Goal: Task Accomplishment & Management: Use online tool/utility

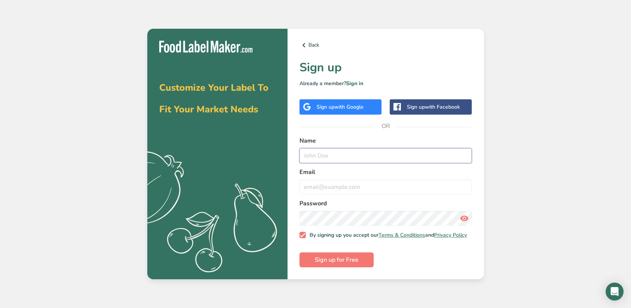
click at [331, 155] on input "text" at bounding box center [386, 155] width 173 height 15
type input "[PERSON_NAME]"
click at [325, 185] on input "email" at bounding box center [386, 187] width 173 height 15
type input "[EMAIL_ADDRESS][DOMAIN_NAME]"
click at [300, 252] on button "Sign up for Free" at bounding box center [337, 259] width 74 height 15
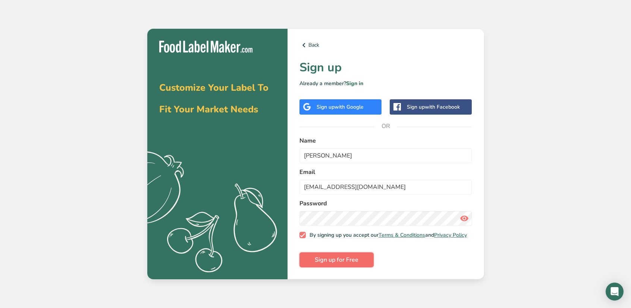
click at [346, 259] on span "Sign up for Free" at bounding box center [337, 259] width 44 height 9
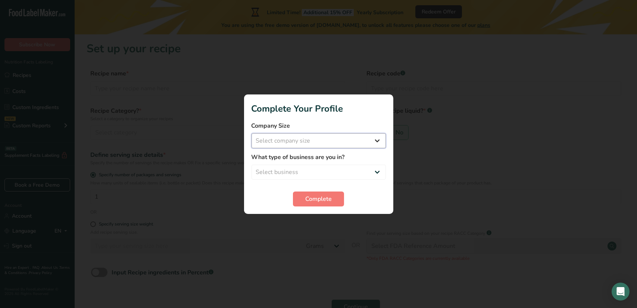
click at [301, 135] on select "Select company size Fewer than 10 Employees 10 to 50 Employees 51 to 500 Employ…" at bounding box center [319, 140] width 134 height 15
select select "2"
click at [252, 133] on select "Select company size Fewer than 10 Employees 10 to 50 Employees 51 to 500 Employ…" at bounding box center [319, 140] width 134 height 15
click at [315, 178] on select "Select business Packaged Food Manufacturer Restaurant & Cafe Bakery Meal Plans …" at bounding box center [319, 172] width 134 height 15
select select "2"
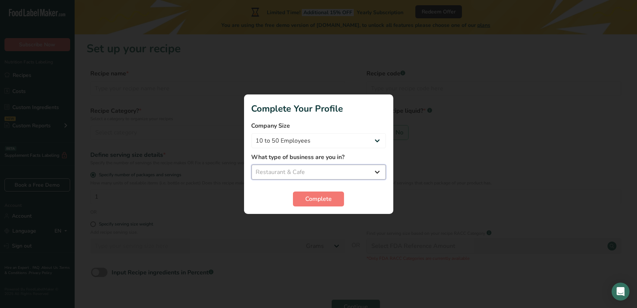
click at [252, 165] on select "Select business Packaged Food Manufacturer Restaurant & Cafe Bakery Meal Plans …" at bounding box center [319, 172] width 134 height 15
click at [308, 200] on span "Complete" at bounding box center [318, 198] width 26 height 9
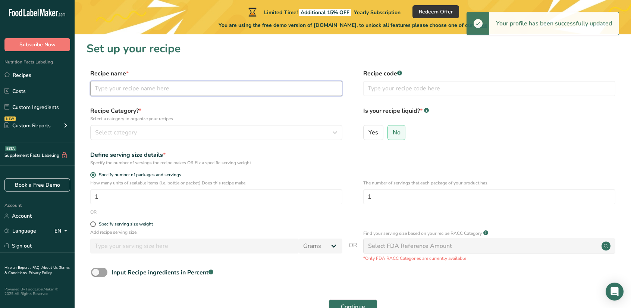
click at [153, 84] on input "text" at bounding box center [216, 88] width 252 height 15
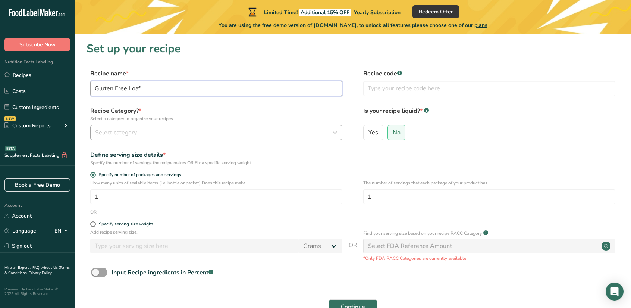
type input "Gluten Free Loaf"
click at [132, 130] on span "Select category" at bounding box center [116, 132] width 42 height 9
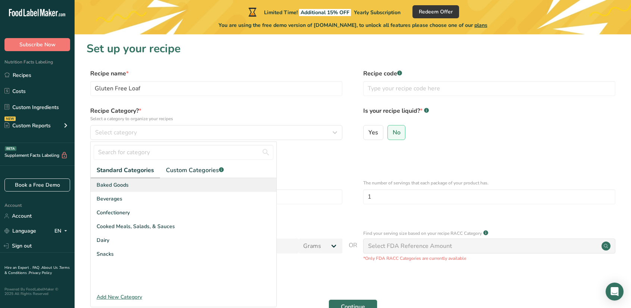
click at [122, 185] on span "Baked Goods" at bounding box center [113, 185] width 32 height 8
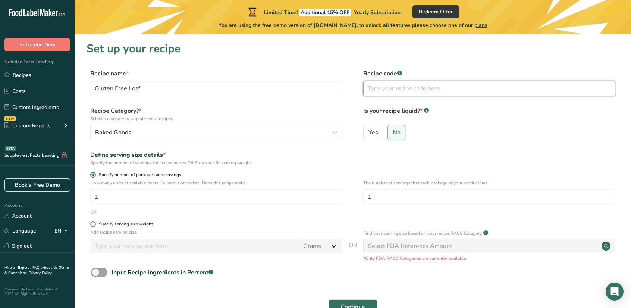
click at [386, 87] on input "text" at bounding box center [490, 88] width 252 height 15
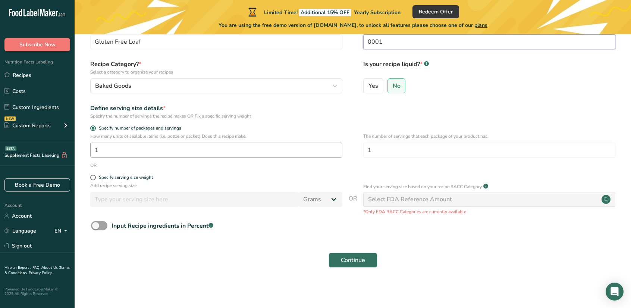
type input "0001"
click at [151, 153] on input "1" at bounding box center [216, 150] width 252 height 15
click at [408, 152] on input "1" at bounding box center [490, 150] width 252 height 15
type input "10"
click at [207, 153] on input "1" at bounding box center [216, 150] width 252 height 15
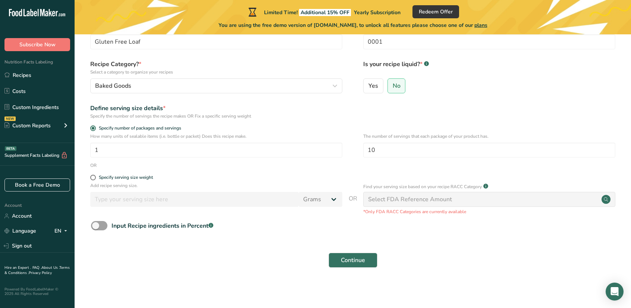
click at [205, 168] on div "OR" at bounding box center [353, 165] width 533 height 7
click at [99, 224] on span at bounding box center [99, 225] width 16 height 9
click at [96, 224] on input "Input Recipe ingredients in Percent .a-a{fill:#347362;}.b-a{fill:#fff;}" at bounding box center [93, 225] width 5 height 5
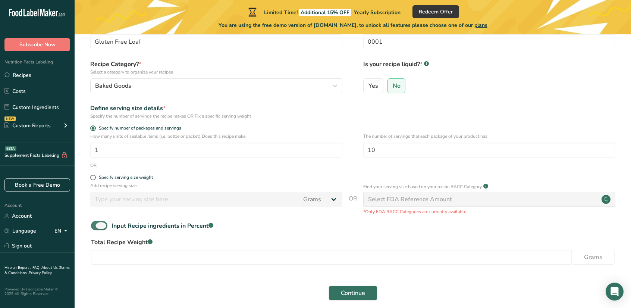
click at [99, 224] on span at bounding box center [99, 225] width 16 height 9
click at [96, 224] on input "Input Recipe ingredients in Percent .a-a{fill:#347362;}.b-a{fill:#fff;}" at bounding box center [93, 225] width 5 height 5
checkbox input "false"
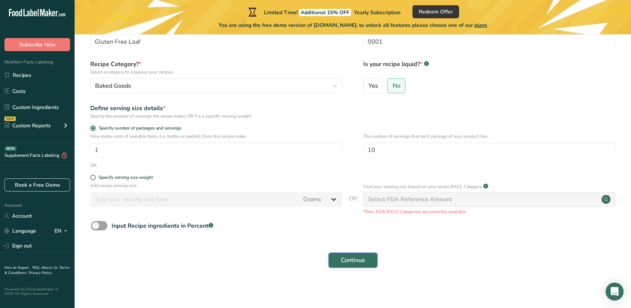
click at [345, 262] on span "Continue" at bounding box center [353, 260] width 24 height 9
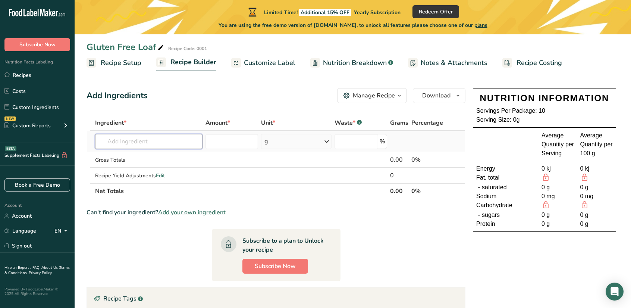
click at [143, 142] on input "text" at bounding box center [148, 141] width 107 height 15
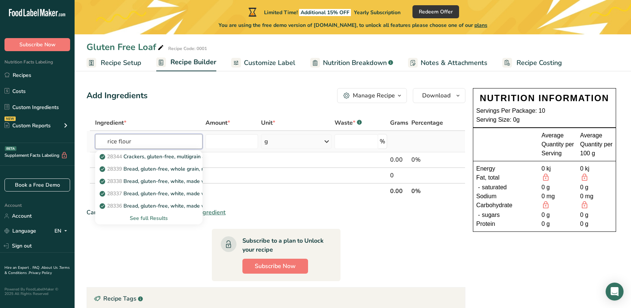
type input "rice flour"
click at [143, 218] on div "See full Results" at bounding box center [149, 218] width 96 height 8
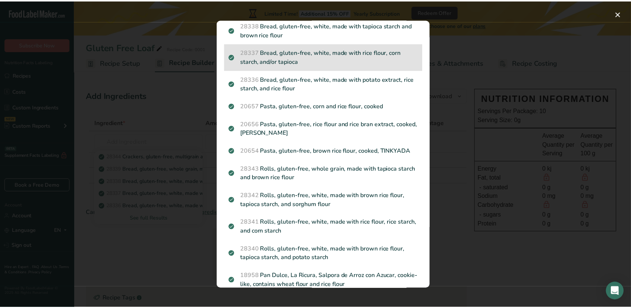
scroll to position [181, 0]
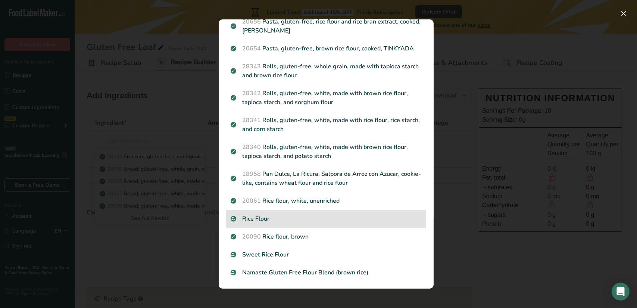
click at [308, 217] on p "Rice Flour" at bounding box center [326, 218] width 191 height 9
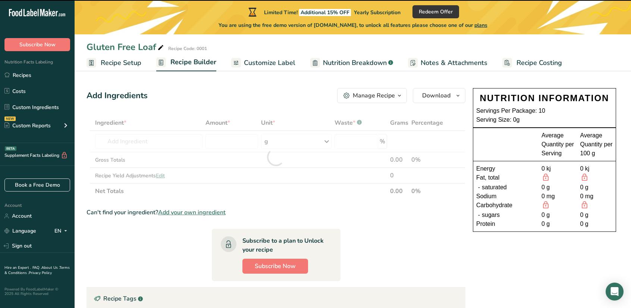
type input "0"
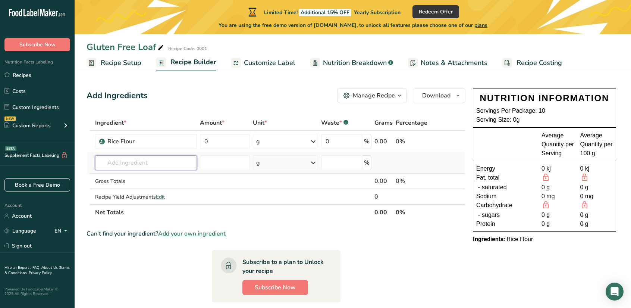
click at [155, 159] on input "text" at bounding box center [146, 162] width 102 height 15
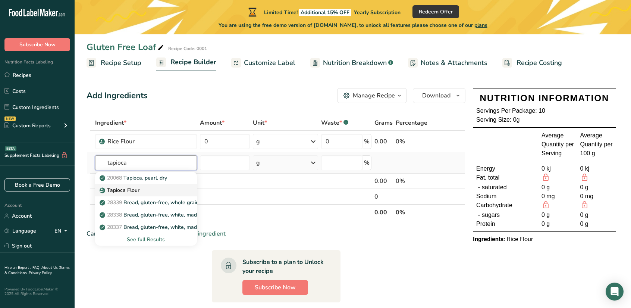
type input "tapioca"
click at [132, 193] on p "Tapioca Flour" at bounding box center [120, 190] width 38 height 8
type input "Tapioca Flour"
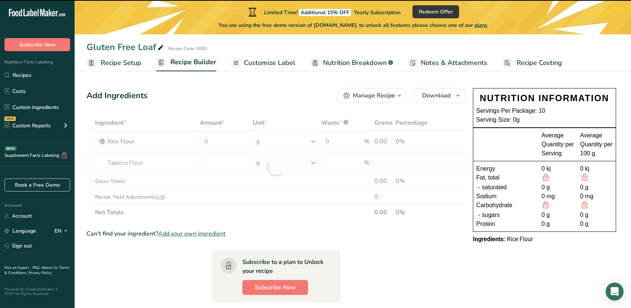
type input "0"
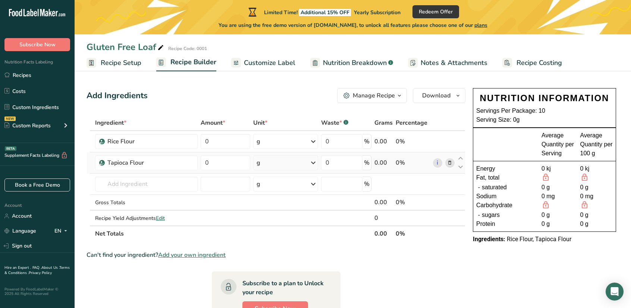
click at [132, 193] on td "20068 Tapioca, pearl, dry Tapioca Flour 28339 Bread, gluten-free, whole grain, …" at bounding box center [147, 184] width 106 height 21
click at [134, 191] on input "text" at bounding box center [146, 184] width 103 height 15
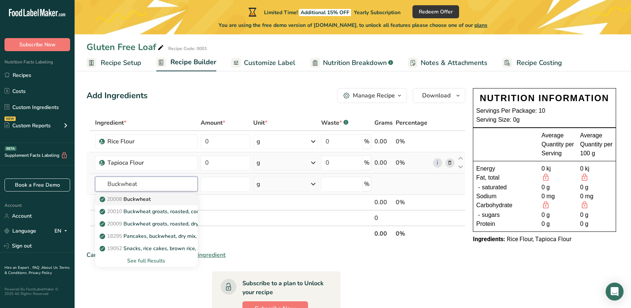
type input "Buckwheat"
click at [134, 194] on link "20008 Buckwheat" at bounding box center [146, 199] width 103 height 12
type input "Buckwheat"
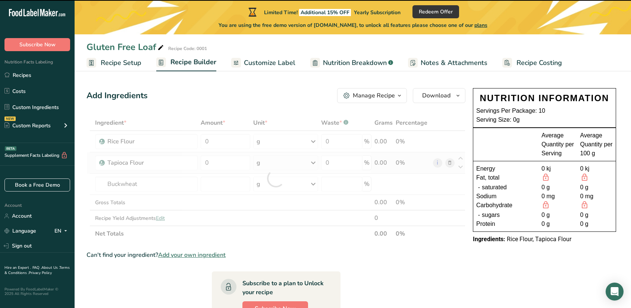
type input "0"
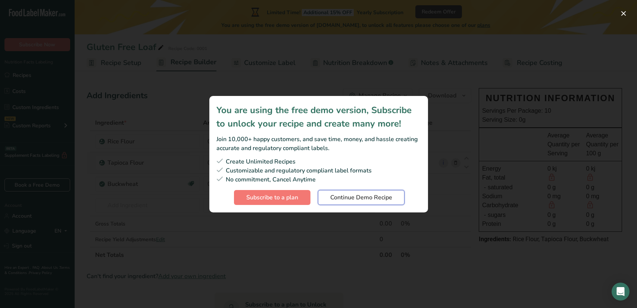
click at [358, 195] on span "Continue Demo Recipe" at bounding box center [361, 197] width 62 height 9
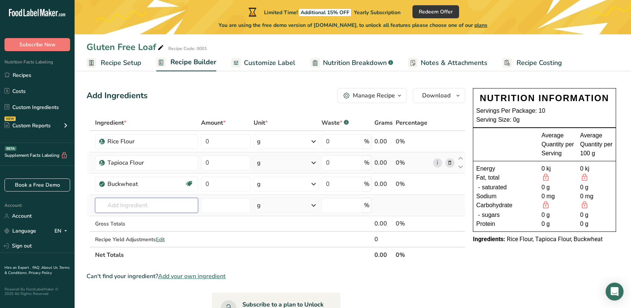
click at [169, 205] on input "text" at bounding box center [146, 205] width 103 height 15
click at [131, 208] on input "text" at bounding box center [146, 205] width 103 height 15
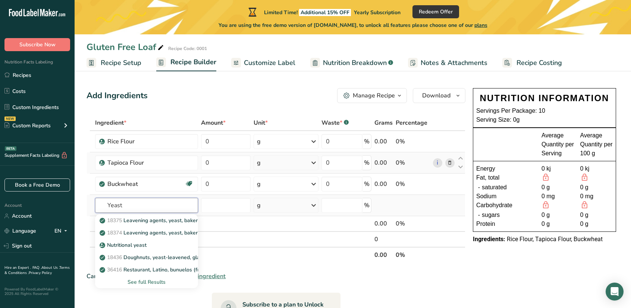
type input "Yeast"
click at [136, 280] on div "See full Results" at bounding box center [146, 282] width 91 height 8
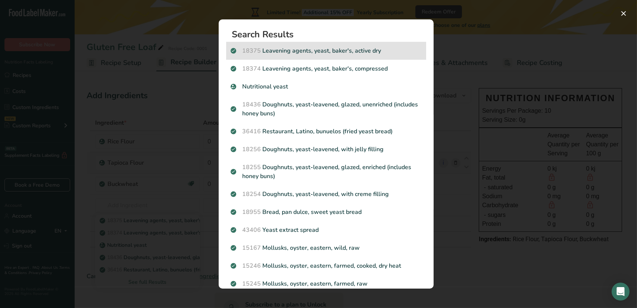
click at [375, 50] on p "18375 Leavening agents, yeast, [PERSON_NAME], active dry" at bounding box center [326, 50] width 191 height 9
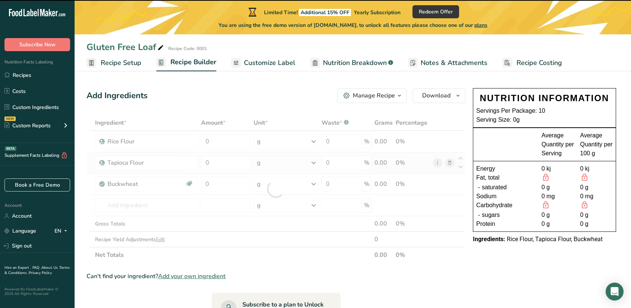
type input "0"
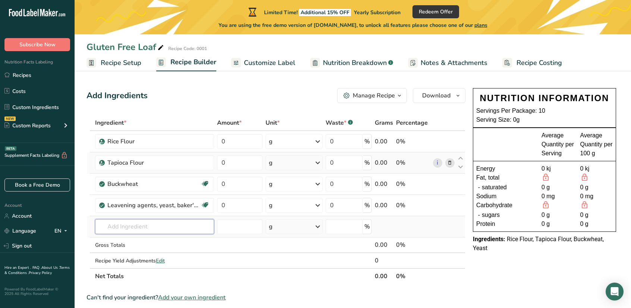
click at [142, 223] on input "text" at bounding box center [154, 226] width 119 height 15
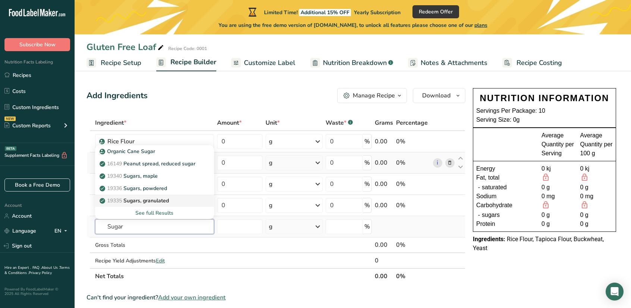
type input "Sugar"
click at [154, 197] on p "19335 [GEOGRAPHIC_DATA], granulated" at bounding box center [135, 201] width 68 height 8
type input "Sugars, granulated"
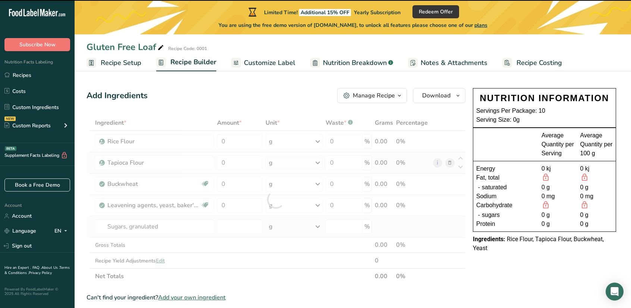
type input "0"
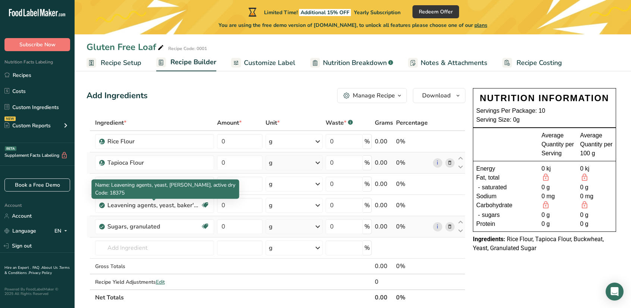
click at [153, 199] on div at bounding box center [154, 200] width 4 height 2
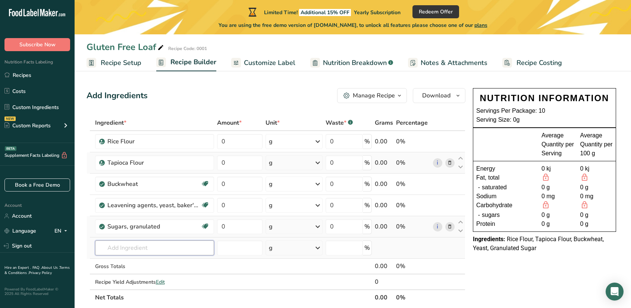
click at [157, 245] on input "text" at bounding box center [154, 247] width 119 height 15
type input "Apple cider"
click at [142, 220] on p "Apple Cider Vinegar" at bounding box center [128, 222] width 54 height 8
type input "Apple Cider Vinegar"
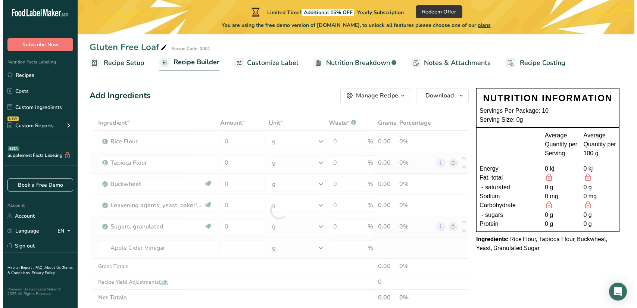
scroll to position [43, 0]
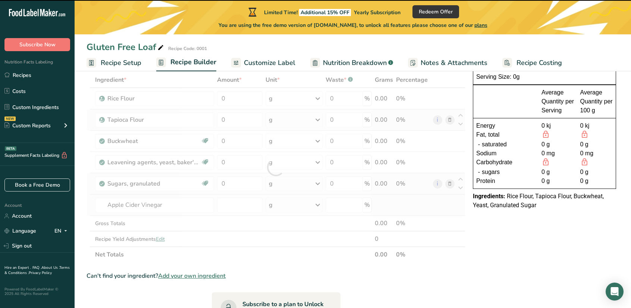
type input "0"
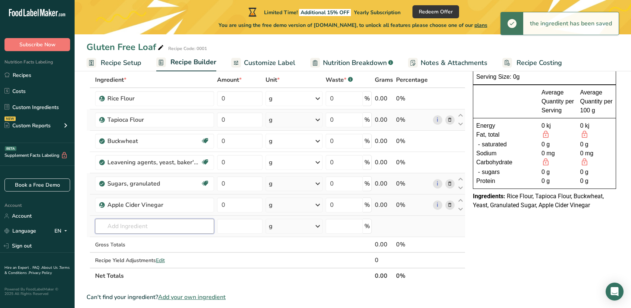
click at [144, 225] on input "text" at bounding box center [154, 226] width 119 height 15
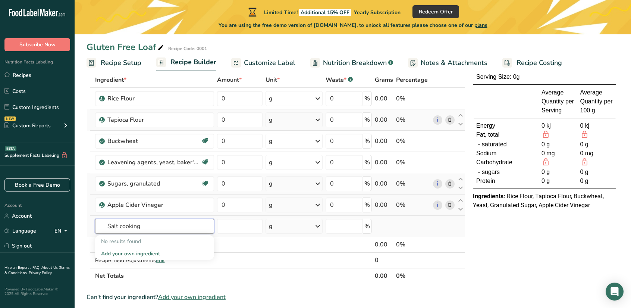
click at [129, 226] on input "Salt cooking" at bounding box center [154, 226] width 119 height 15
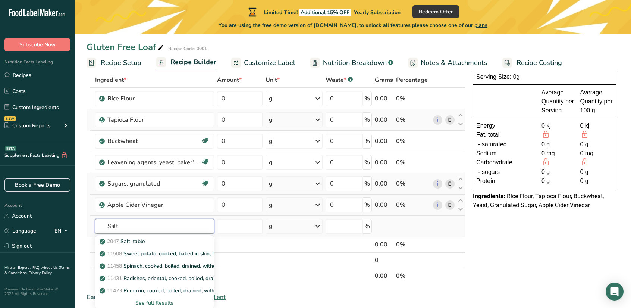
type input "Salt"
click at [144, 302] on div "See full Results" at bounding box center [154, 303] width 107 height 8
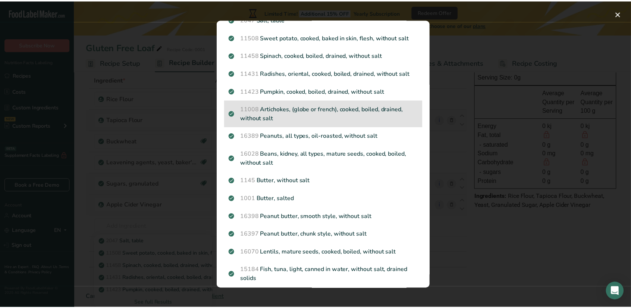
scroll to position [0, 0]
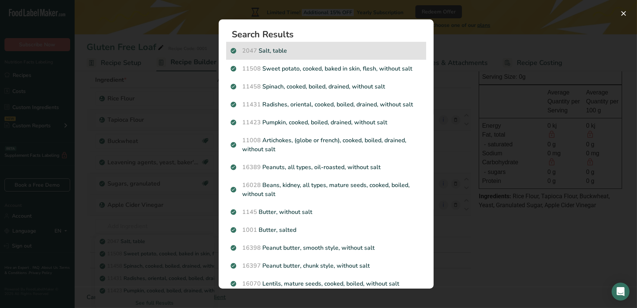
click at [269, 54] on p "2047 Salt, table" at bounding box center [326, 50] width 191 height 9
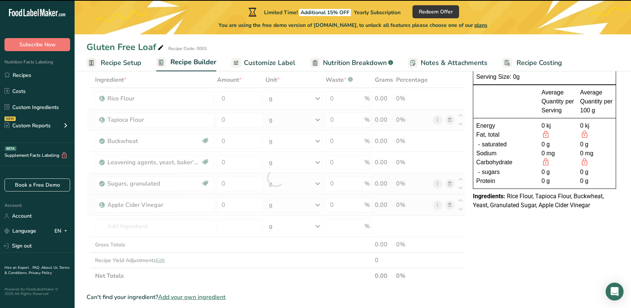
type input "0"
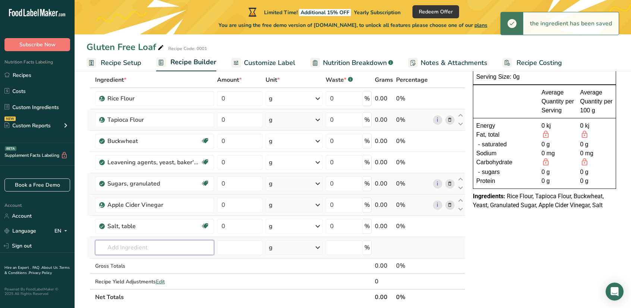
click at [151, 246] on input "text" at bounding box center [154, 247] width 119 height 15
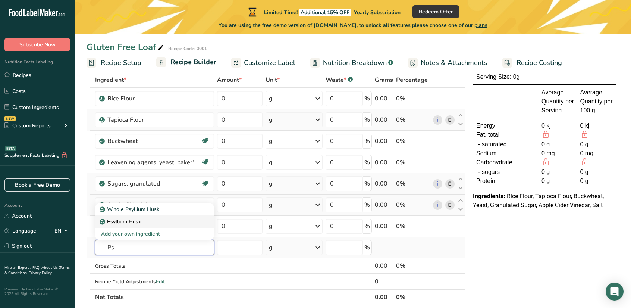
type input "Ps"
click at [125, 222] on p "Psyllium Husk" at bounding box center [121, 222] width 40 height 8
type input "Psyllium Husk"
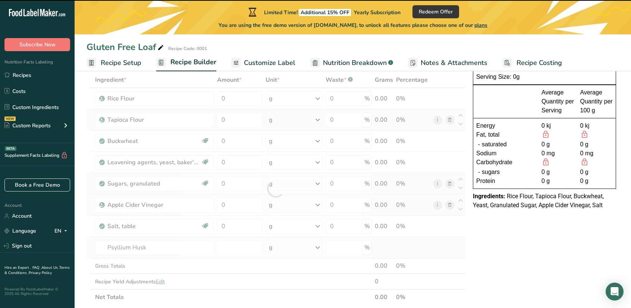
type input "0"
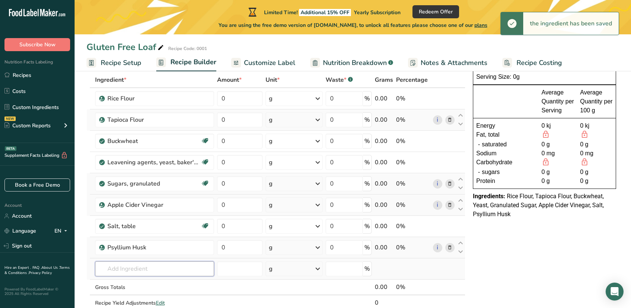
click at [150, 268] on input "text" at bounding box center [154, 268] width 119 height 15
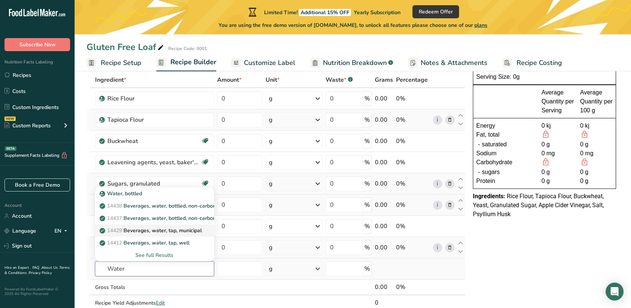
type input "Water"
click at [146, 232] on p "14429 [GEOGRAPHIC_DATA], water, tap, municipal" at bounding box center [151, 231] width 101 height 8
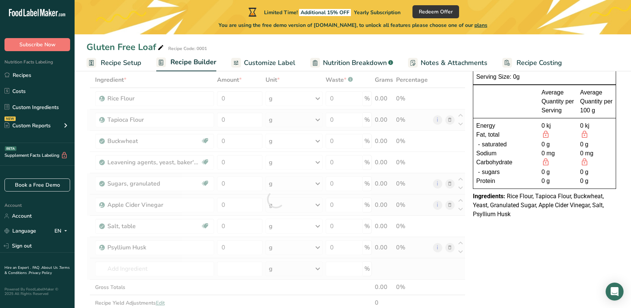
type input "Beverages, water, tap, municipal"
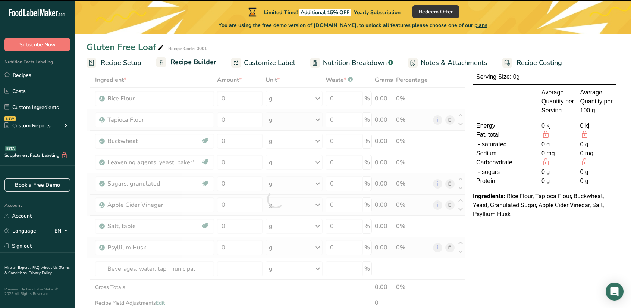
type input "0"
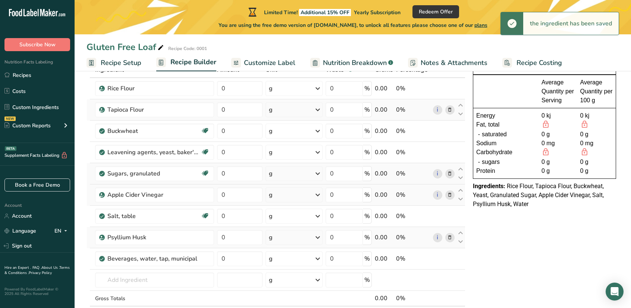
scroll to position [53, 0]
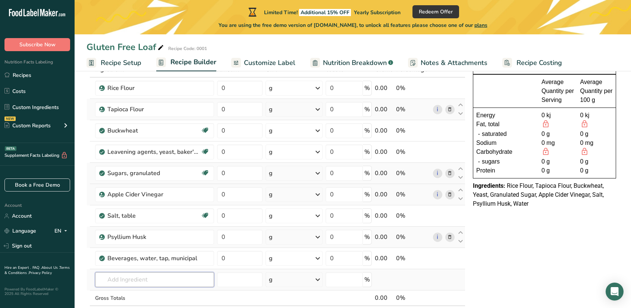
click at [140, 277] on input "text" at bounding box center [154, 279] width 119 height 15
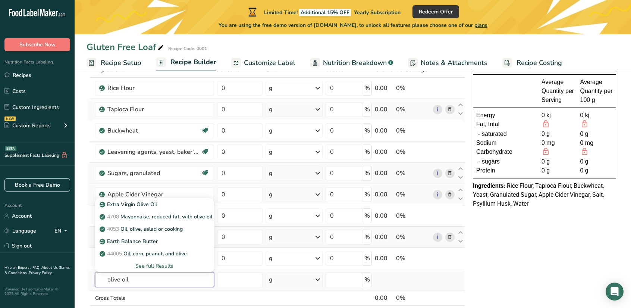
type input "olive oil"
click at [147, 263] on div "See full Results" at bounding box center [154, 266] width 107 height 8
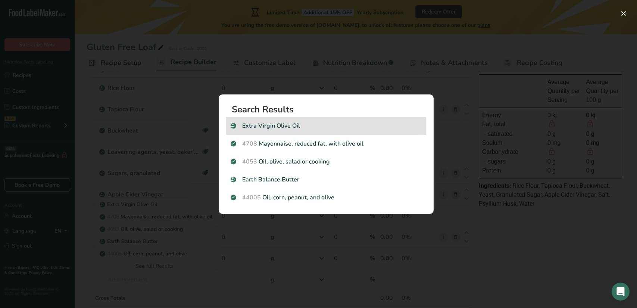
click at [328, 119] on div "Extra Virgin Olive Oil" at bounding box center [326, 126] width 200 height 18
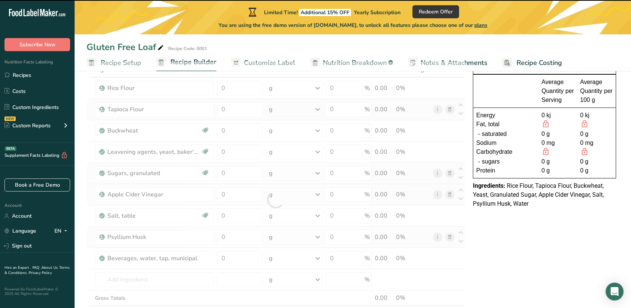
type input "0"
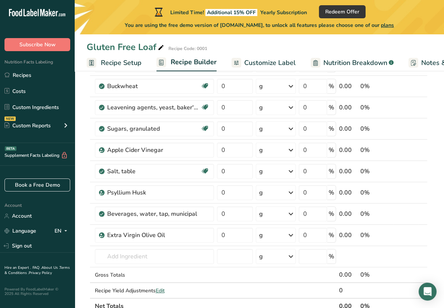
scroll to position [21, 0]
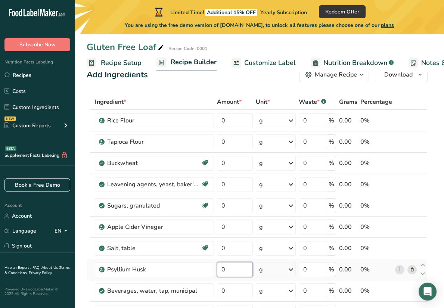
click at [231, 268] on input "0" at bounding box center [235, 269] width 36 height 15
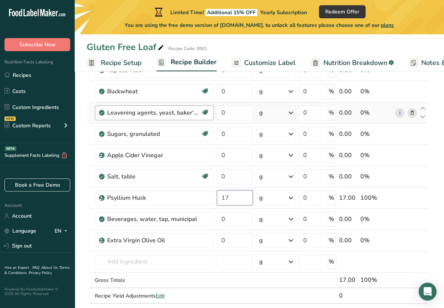
scroll to position [116, 0]
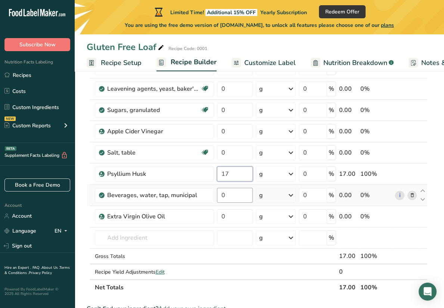
type input "17"
click at [231, 194] on div "Ingredient * Amount * Unit * Waste * .a-a{fill:#347362;}.b-a{fill:#fff;} Grams …" at bounding box center [257, 147] width 341 height 297
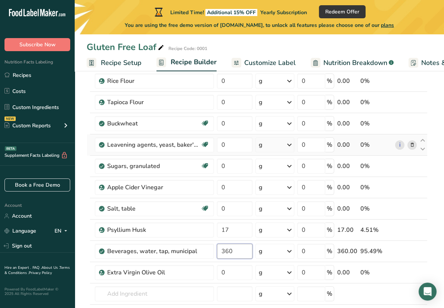
scroll to position [59, 0]
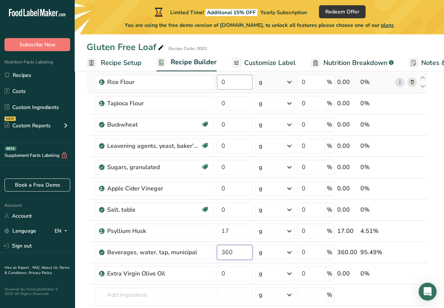
type input "360"
click at [232, 89] on div "Ingredient * Amount * Unit * Waste * .a-a{fill:#347362;}.b-a{fill:#fff;} Grams …" at bounding box center [257, 204] width 341 height 297
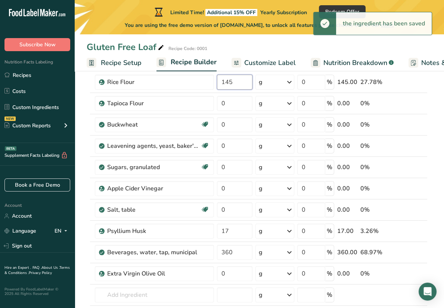
type input "145"
click at [230, 106] on input "0" at bounding box center [234, 103] width 35 height 15
type input "145"
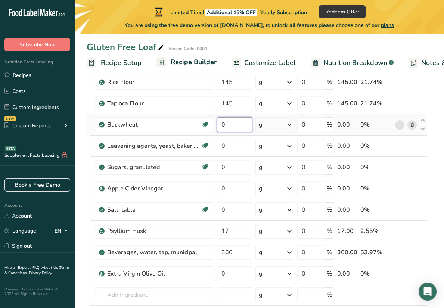
click at [233, 120] on div "Ingredient * Amount * Unit * Waste * .a-a{fill:#347362;}.b-a{fill:#fff;} Grams …" at bounding box center [257, 204] width 341 height 297
type input "50"
click at [236, 170] on div "Ingredient * Amount * Unit * Waste * .a-a{fill:#347362;}.b-a{fill:#fff;} Grams …" at bounding box center [257, 204] width 341 height 297
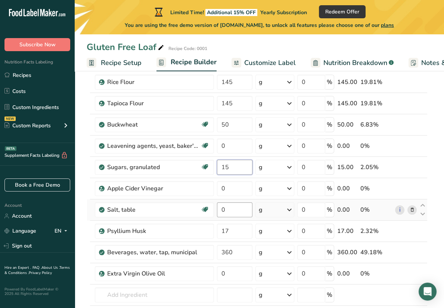
type input "15"
click at [229, 208] on div "Ingredient * Amount * Unit * Waste * .a-a{fill:#347362;}.b-a{fill:#fff;} Grams …" at bounding box center [257, 204] width 341 height 297
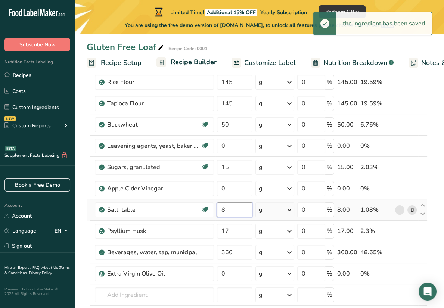
type input "8"
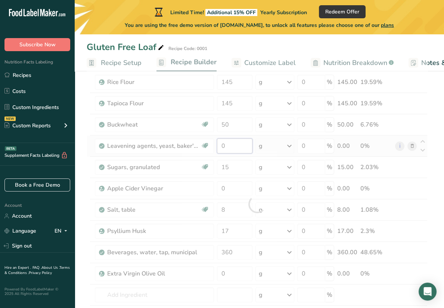
click at [226, 150] on div "Ingredient * Amount * Unit * Waste * .a-a{fill:#347362;}.b-a{fill:#fff;} Grams …" at bounding box center [257, 204] width 341 height 297
type input "0"
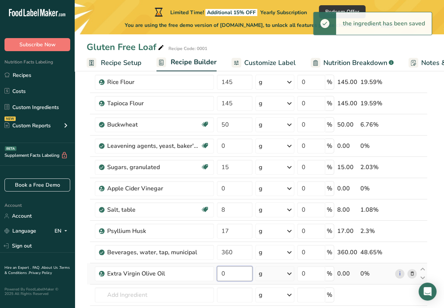
click at [241, 271] on div "Ingredient * Amount * Unit * Waste * .a-a{fill:#347362;}.b-a{fill:#fff;} Grams …" at bounding box center [257, 204] width 341 height 297
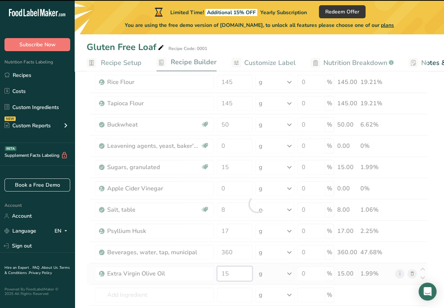
type input "0"
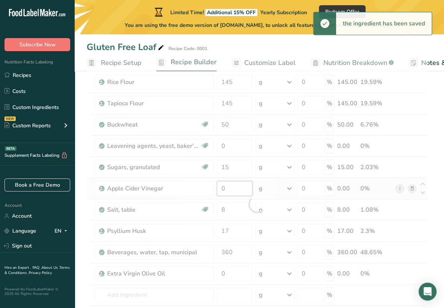
click at [220, 186] on div "Ingredient * Amount * Unit * Waste * .a-a{fill:#347362;}.b-a{fill:#fff;} Grams …" at bounding box center [257, 204] width 341 height 297
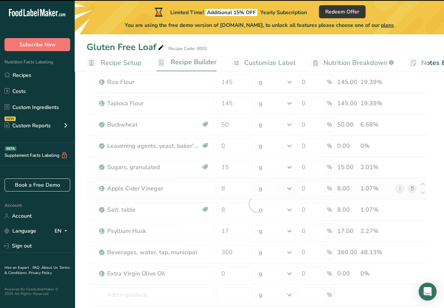
click at [391, 194] on div "Ingredient * Amount * Unit * Waste * .a-a{fill:#347362;}.b-a{fill:#fff;} Grams …" at bounding box center [257, 204] width 341 height 297
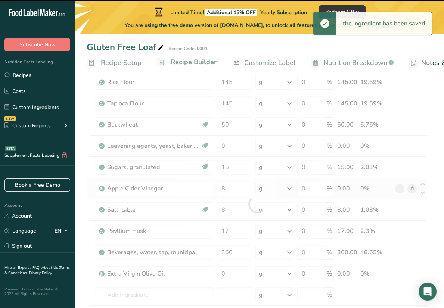
type input "0"
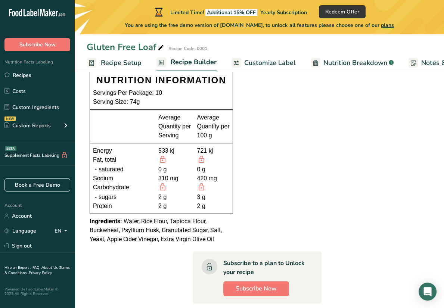
scroll to position [374, 0]
click at [249, 174] on section "Ingredient * Amount * Unit * Waste * .a-a{fill:#347362;}.b-a{fill:#fff;} Grams …" at bounding box center [257, 81] width 341 height 680
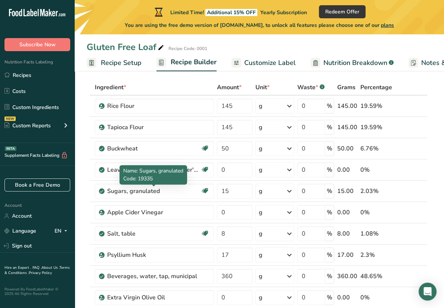
scroll to position [88, 0]
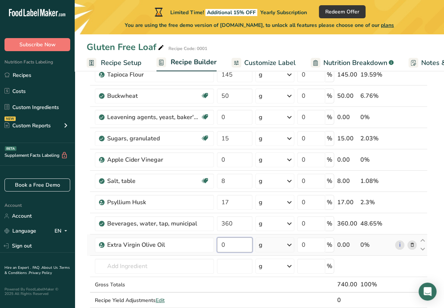
click at [231, 241] on input "0" at bounding box center [234, 244] width 35 height 15
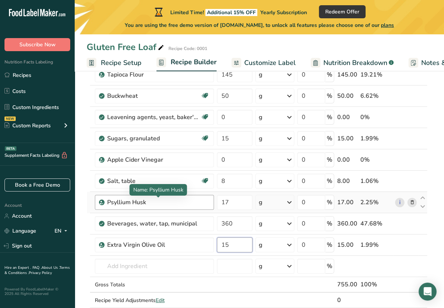
type input "15"
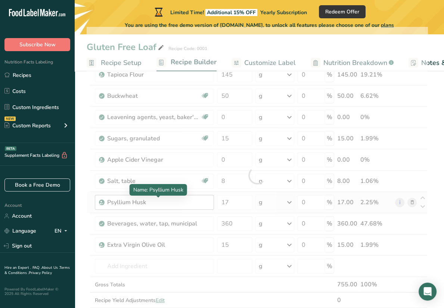
click at [188, 203] on div "Ingredient * Amount * Unit * Waste * .a-a{fill:#347362;}.b-a{fill:#fff;} Grams …" at bounding box center [257, 175] width 341 height 297
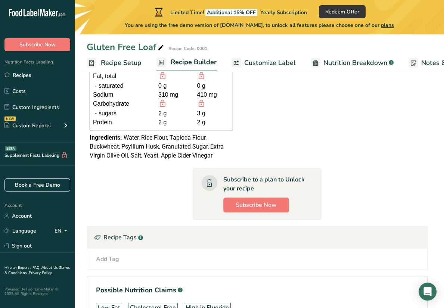
scroll to position [452, 0]
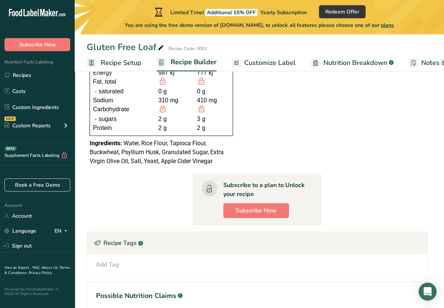
click at [256, 61] on span "Customize Label" at bounding box center [270, 63] width 52 height 10
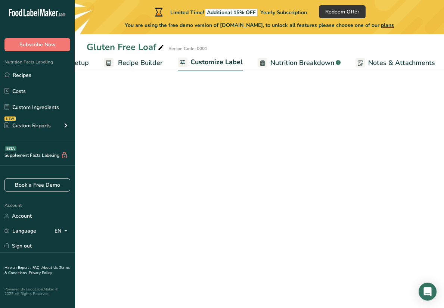
scroll to position [20, 0]
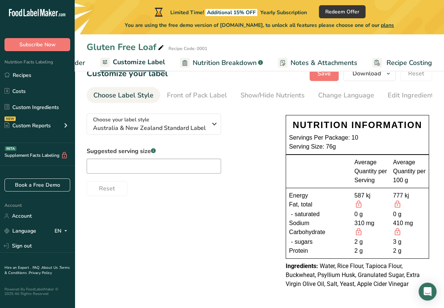
click at [312, 59] on span "Notes & Attachments" at bounding box center [323, 63] width 67 height 10
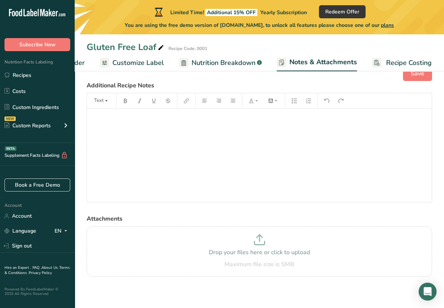
scroll to position [19, 0]
click at [389, 60] on span "Recipe Costing" at bounding box center [409, 63] width 46 height 10
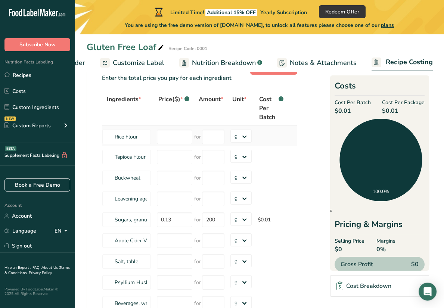
scroll to position [30, 0]
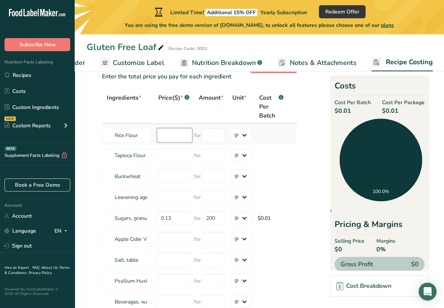
click at [167, 139] on input "number" at bounding box center [174, 135] width 35 height 15
